Goal: Task Accomplishment & Management: Complete application form

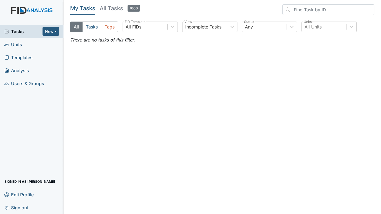
click at [18, 45] on span "Units" at bounding box center [13, 44] width 18 height 9
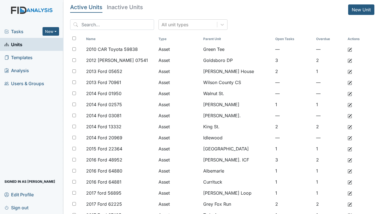
click at [17, 28] on div "Tasks New Form Inspection Document Bundle" at bounding box center [32, 31] width 64 height 13
click at [17, 28] on span "Tasks" at bounding box center [23, 31] width 38 height 7
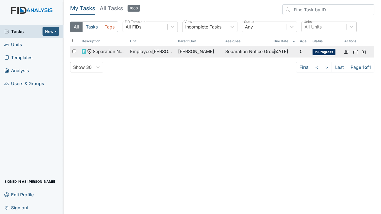
click at [185, 50] on span "[PERSON_NAME]" at bounding box center [196, 51] width 36 height 7
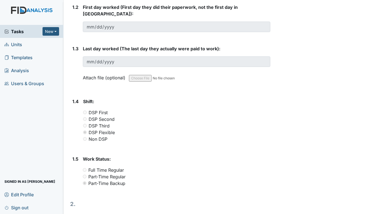
scroll to position [137, 0]
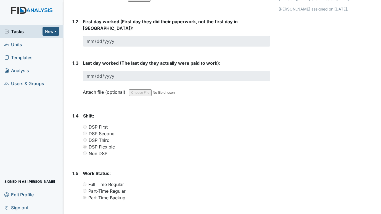
click at [13, 43] on span "Units" at bounding box center [13, 44] width 18 height 9
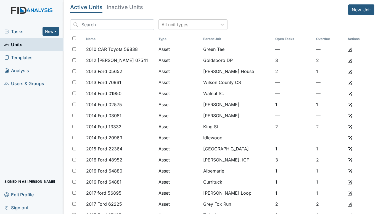
click at [18, 135] on div "Tasks New Form Inspection Document Bundle Units Templates Analysis Users & Grou…" at bounding box center [32, 119] width 64 height 189
click at [12, 130] on div "Tasks New Form Inspection Document Bundle Units Templates Analysis Users & Grou…" at bounding box center [32, 119] width 64 height 189
click at [19, 111] on div "Tasks New Form Inspection Document Bundle Units Templates Analysis Users & Grou…" at bounding box center [32, 119] width 64 height 189
click at [362, 9] on link "New Unit" at bounding box center [362, 9] width 26 height 11
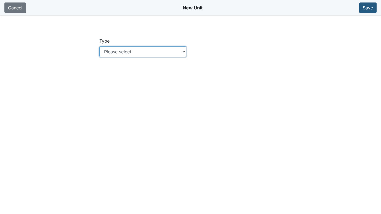
click at [185, 51] on select "Please select Location Location: Employee Location: Consumer Location: Asset Lo…" at bounding box center [143, 51] width 87 height 11
select select "c73a534c-0e54-49e9-a002-c9fa01df8b69"
click at [100, 46] on select "Please select Location Location: Employee Location: Consumer Location: Asset Lo…" at bounding box center [143, 51] width 87 height 11
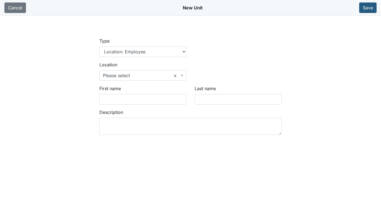
click at [182, 75] on b at bounding box center [182, 75] width 2 height 1
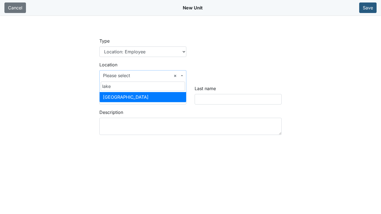
type input "lake"
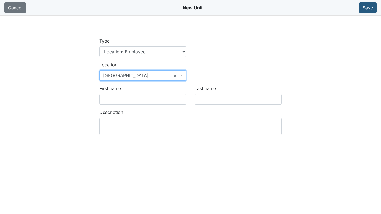
select select "ad5f98c5-62f2-4b21-b606-979eeec162ce"
click at [127, 98] on input "First name" at bounding box center [143, 99] width 87 height 11
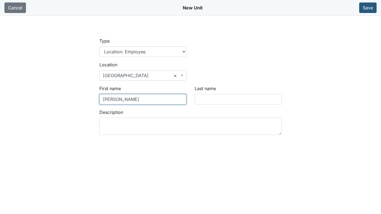
type input "Latoya"
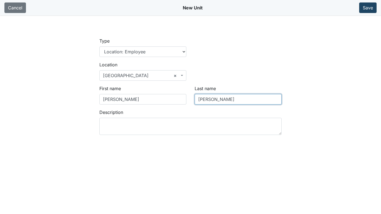
type input "Kelly"
click at [372, 5] on button "Save" at bounding box center [368, 7] width 17 height 11
